Goal: Find specific page/section: Find specific page/section

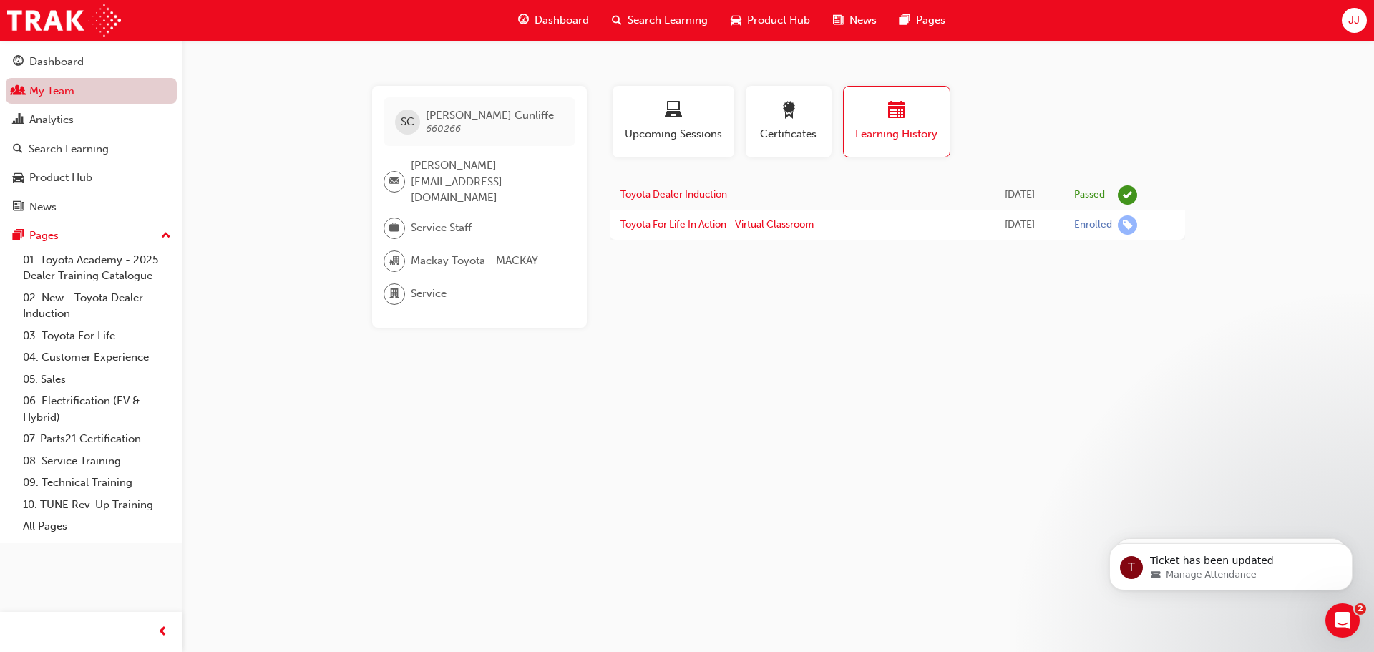
click at [52, 92] on link "My Team" at bounding box center [91, 91] width 171 height 26
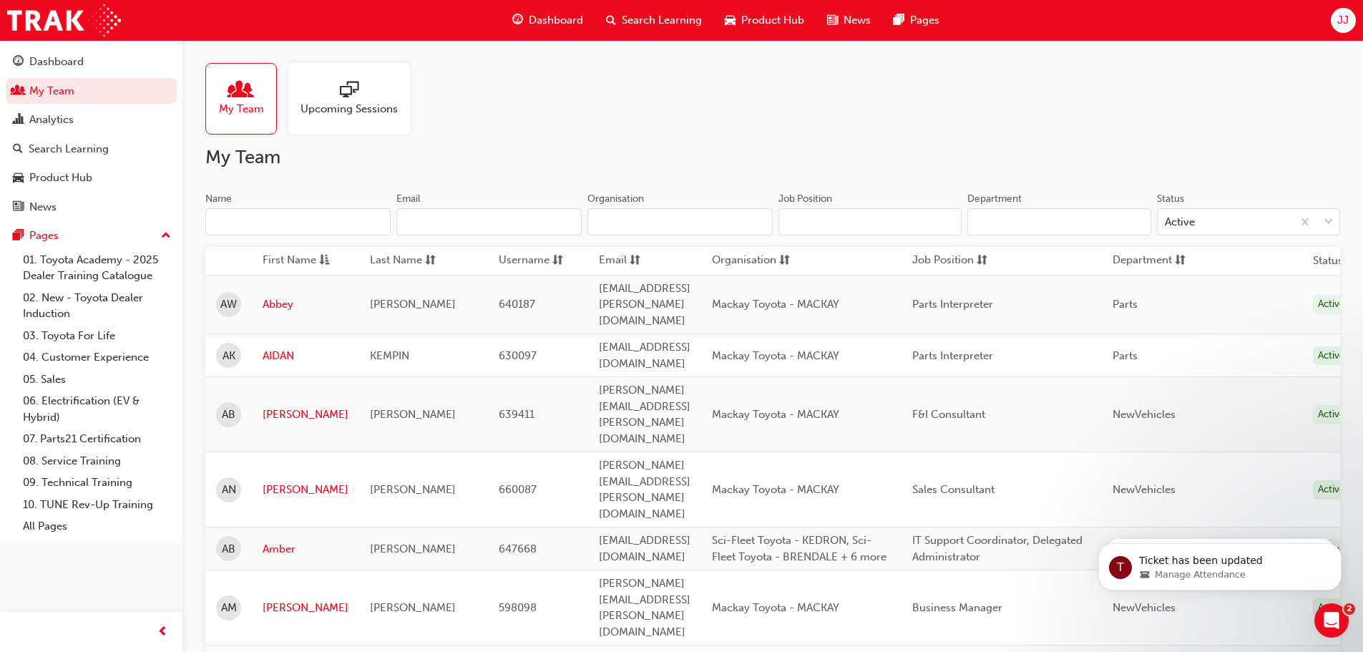
click at [275, 226] on input "Name" at bounding box center [297, 221] width 185 height 27
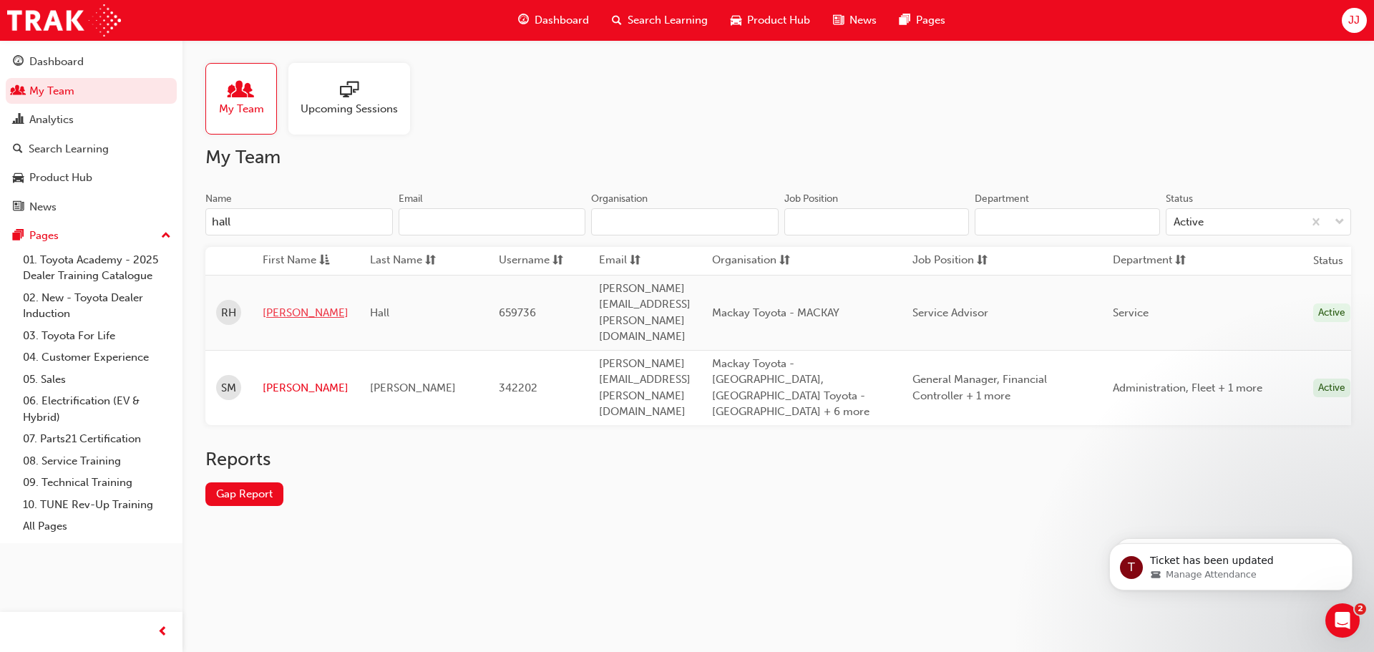
type input "hall"
click at [280, 305] on link "[PERSON_NAME]" at bounding box center [306, 313] width 86 height 16
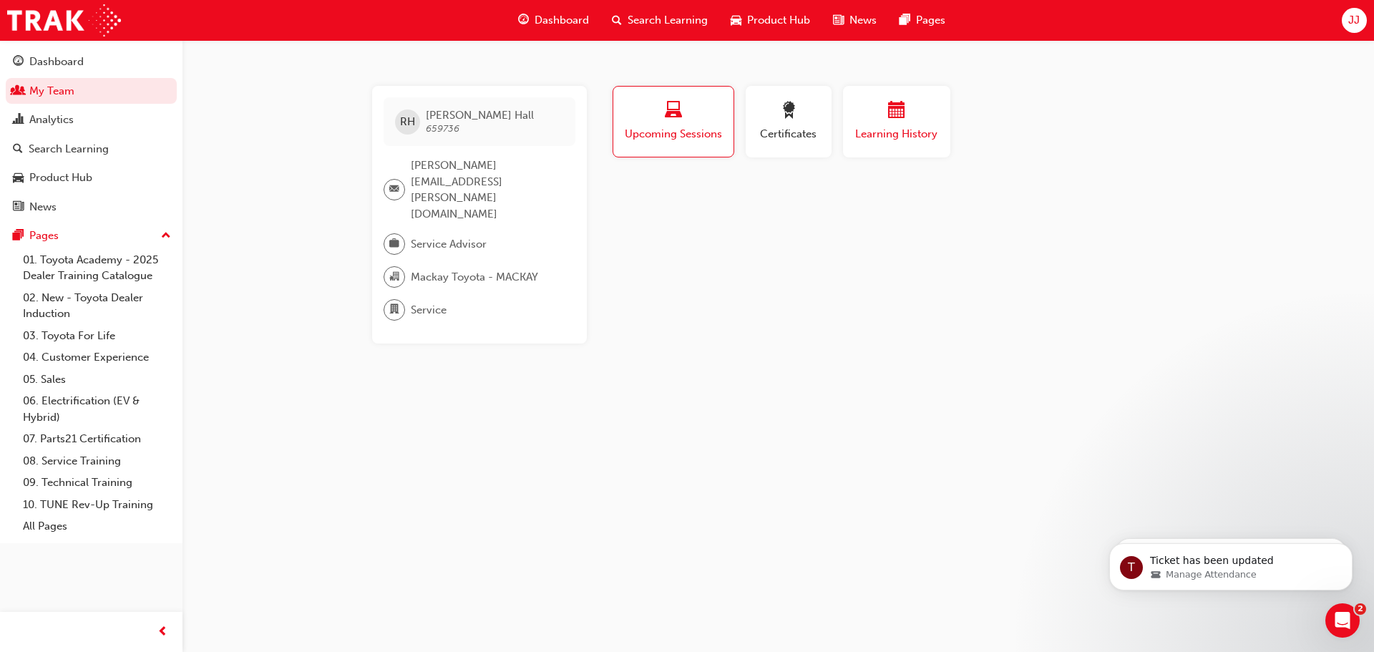
click at [893, 113] on span "calendar-icon" at bounding box center [896, 111] width 17 height 19
